Goal: Information Seeking & Learning: Learn about a topic

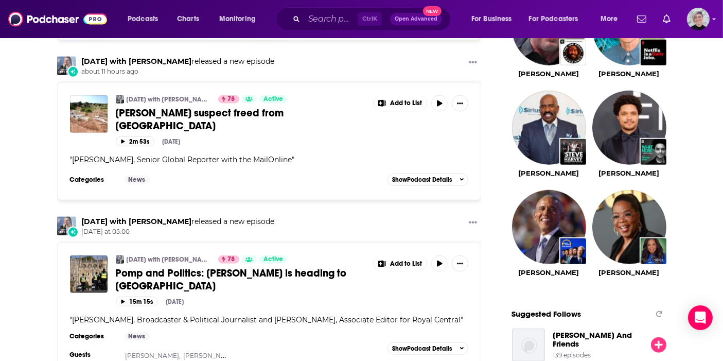
scroll to position [1021, 0]
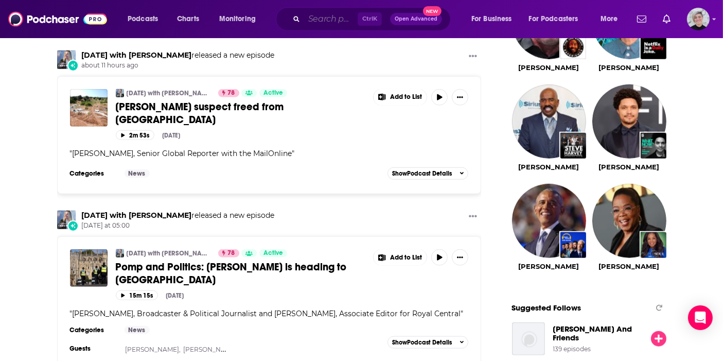
click at [328, 24] on input "Search podcasts, credits, & more..." at bounding box center [331, 19] width 54 height 16
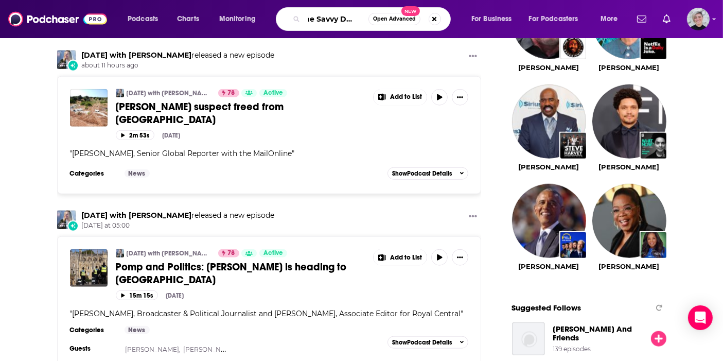
scroll to position [0, 11]
type input "The Savvy Dentist"
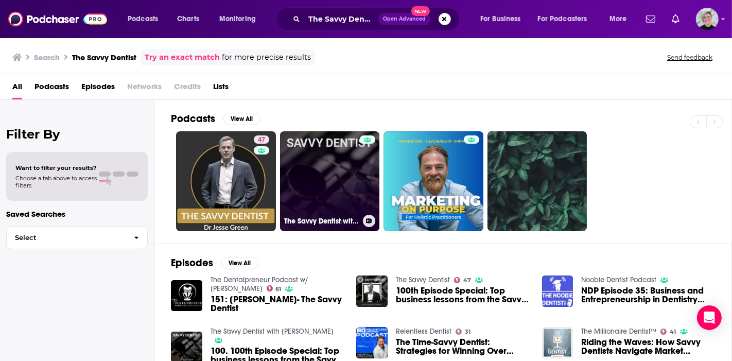
click at [319, 169] on link "The Savvy Dentist with [PERSON_NAME]" at bounding box center [330, 181] width 100 height 100
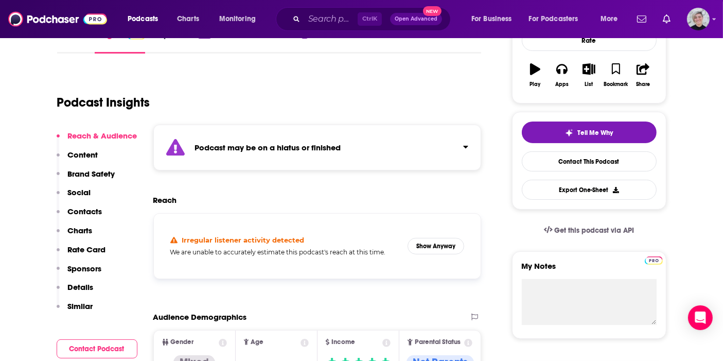
scroll to position [169, 0]
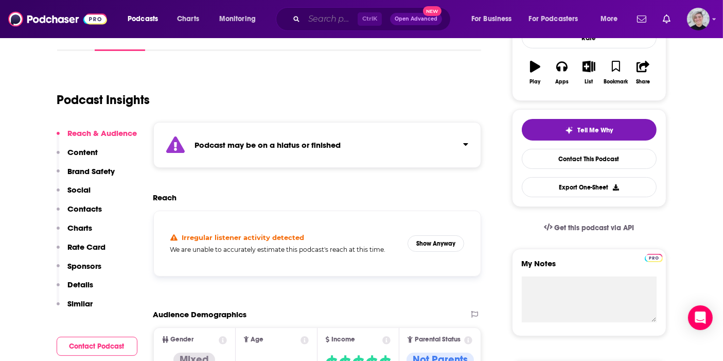
click at [326, 27] on input "Search podcasts, credits, & more..." at bounding box center [331, 19] width 54 height 16
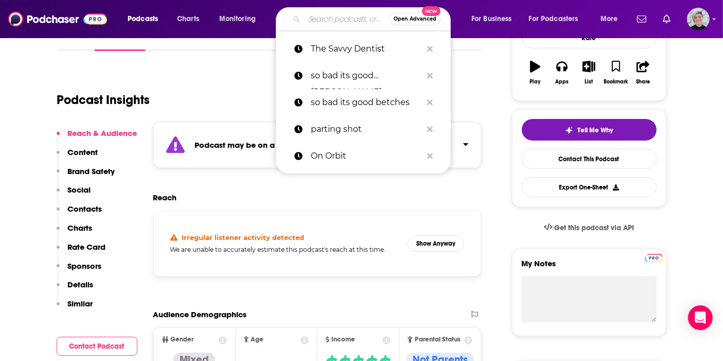
paste input "The Dentalpreneur Podcast"
type input "The Dentalpreneur Podcast"
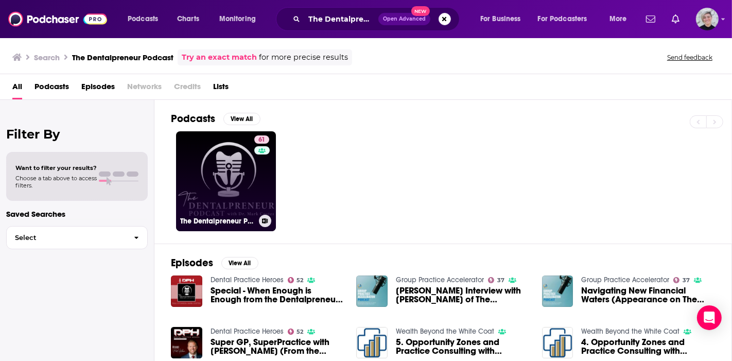
click at [230, 172] on link "61 The Dentalpreneur Podcast w/ [PERSON_NAME]" at bounding box center [226, 181] width 100 height 100
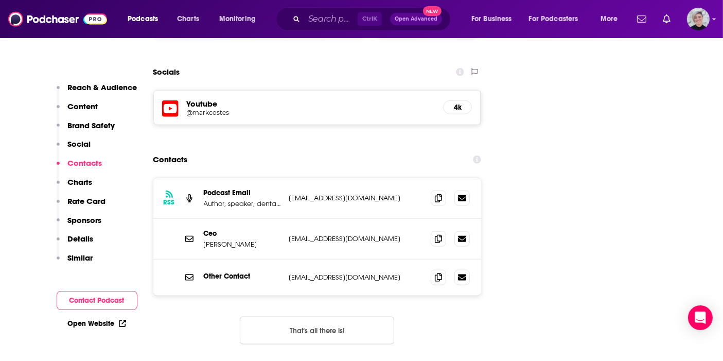
scroll to position [1199, 0]
click at [437, 192] on icon at bounding box center [438, 196] width 7 height 8
click at [433, 230] on span at bounding box center [438, 237] width 15 height 15
click at [439, 272] on icon at bounding box center [438, 276] width 7 height 8
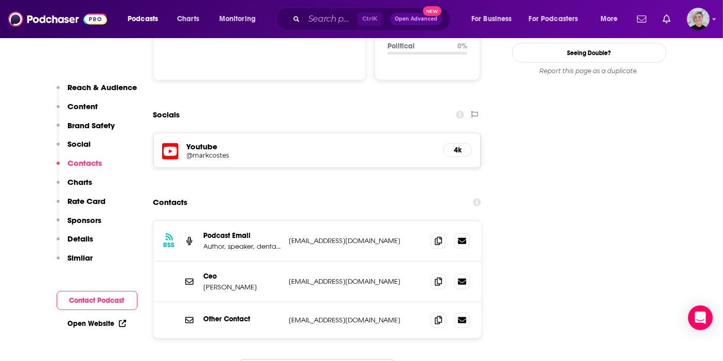
scroll to position [1121, 0]
